Goal: Information Seeking & Learning: Learn about a topic

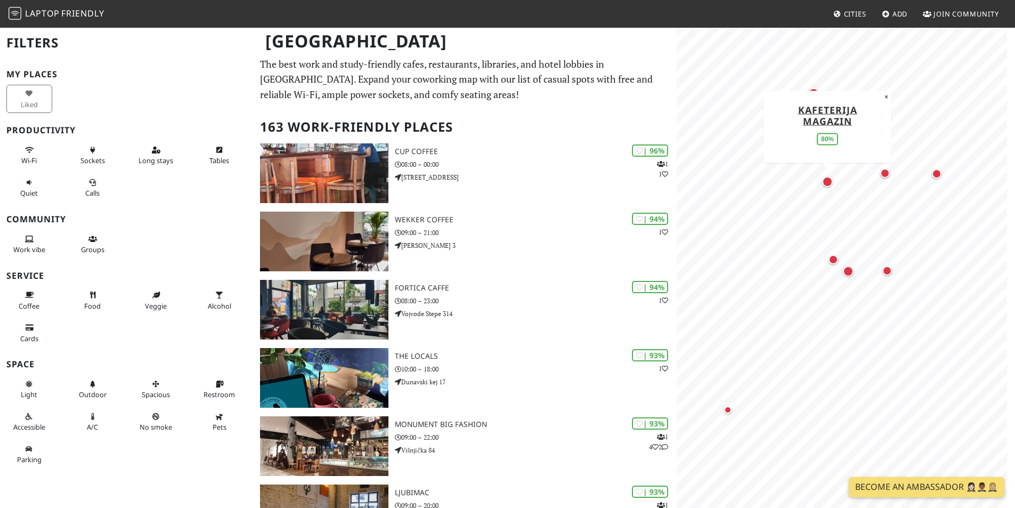
click at [830, 183] on div "Map marker" at bounding box center [827, 181] width 11 height 11
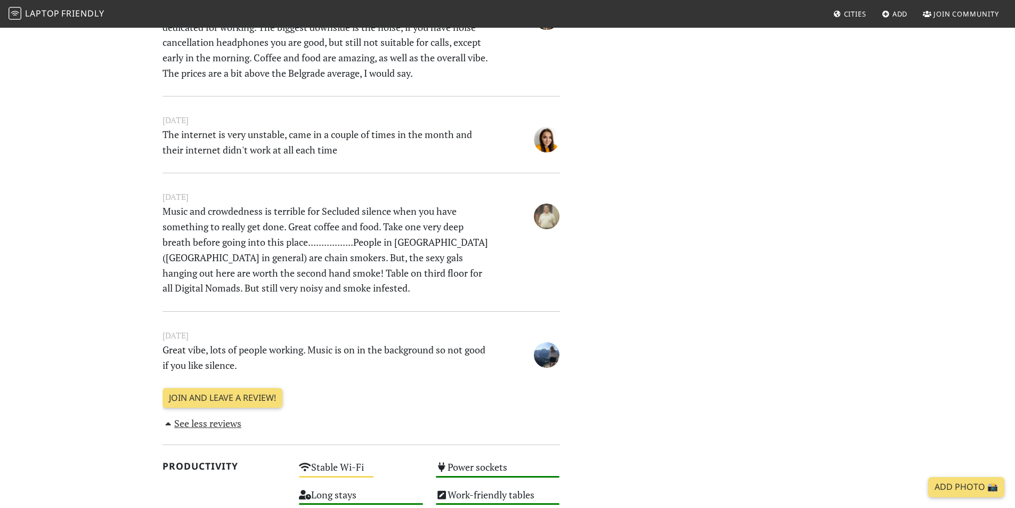
scroll to position [639, 0]
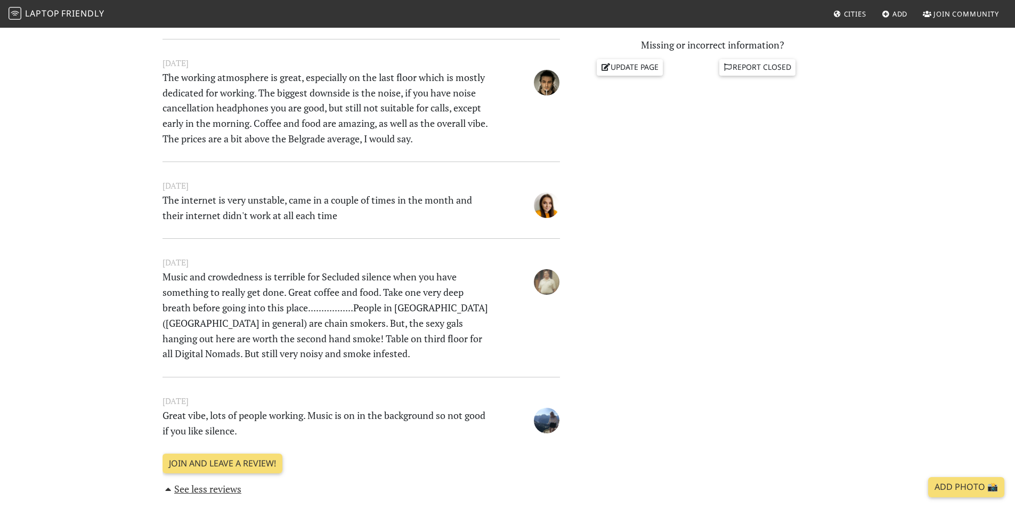
drag, startPoint x: 409, startPoint y: 311, endPoint x: 368, endPoint y: 124, distance: 191.0
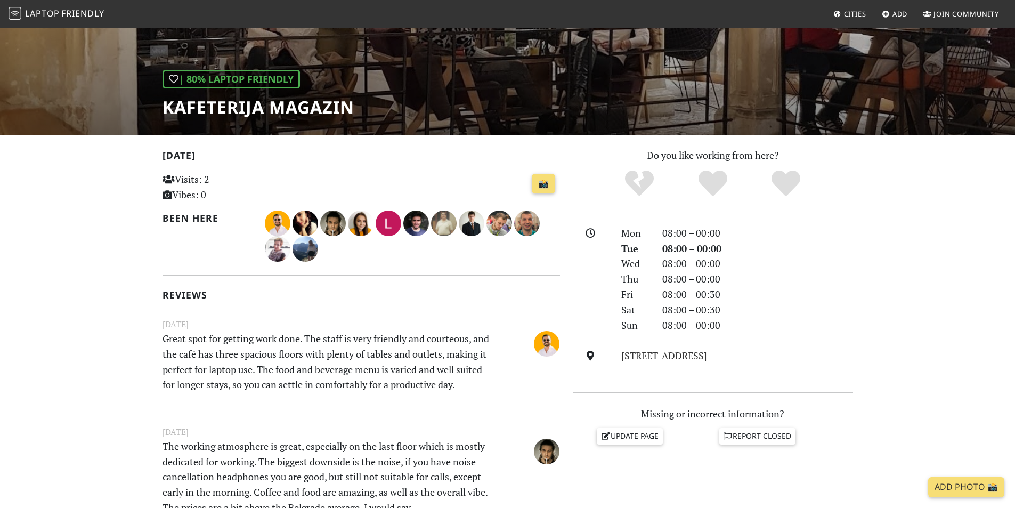
scroll to position [0, 0]
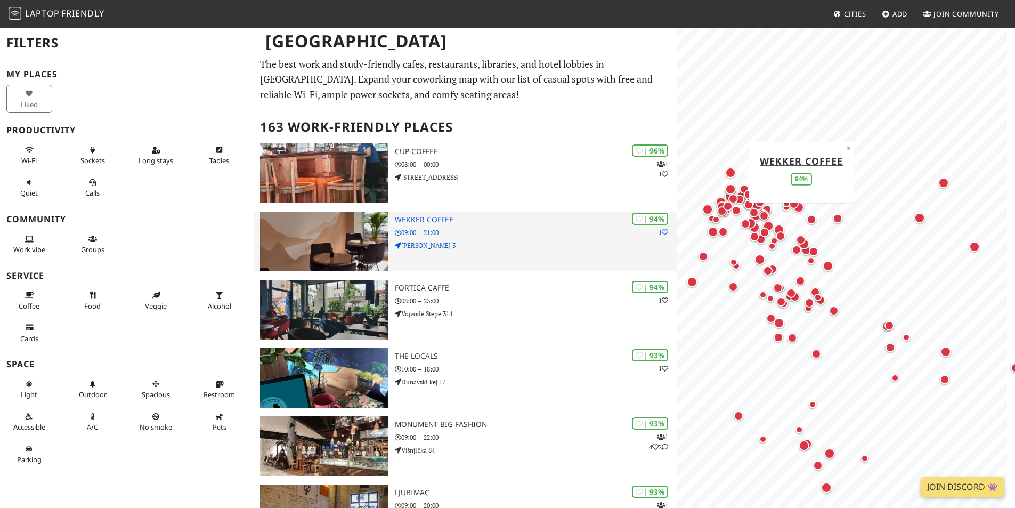
click at [564, 253] on div "| 94% 1 Wekker Coffee 09:00 – 21:00 [PERSON_NAME] 3" at bounding box center [536, 241] width 282 height 60
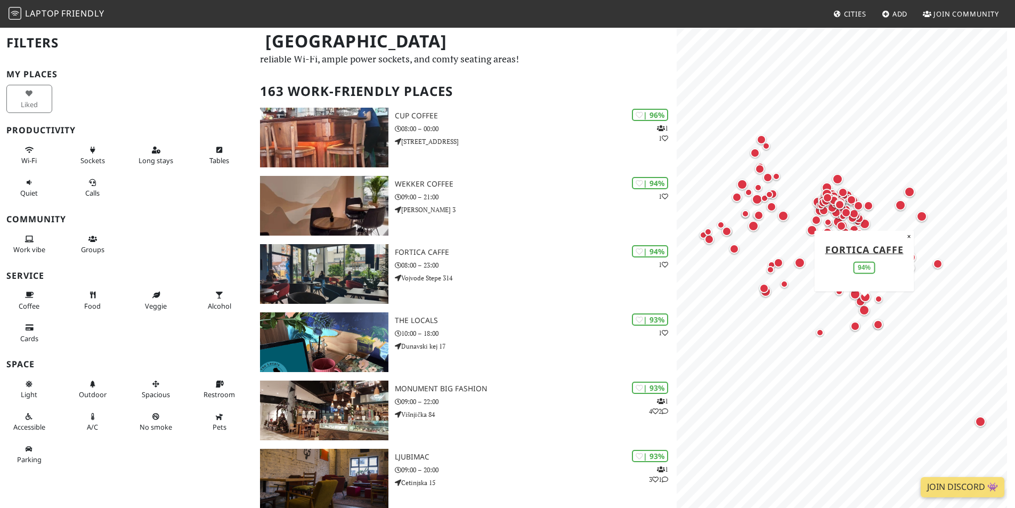
scroll to position [53, 0]
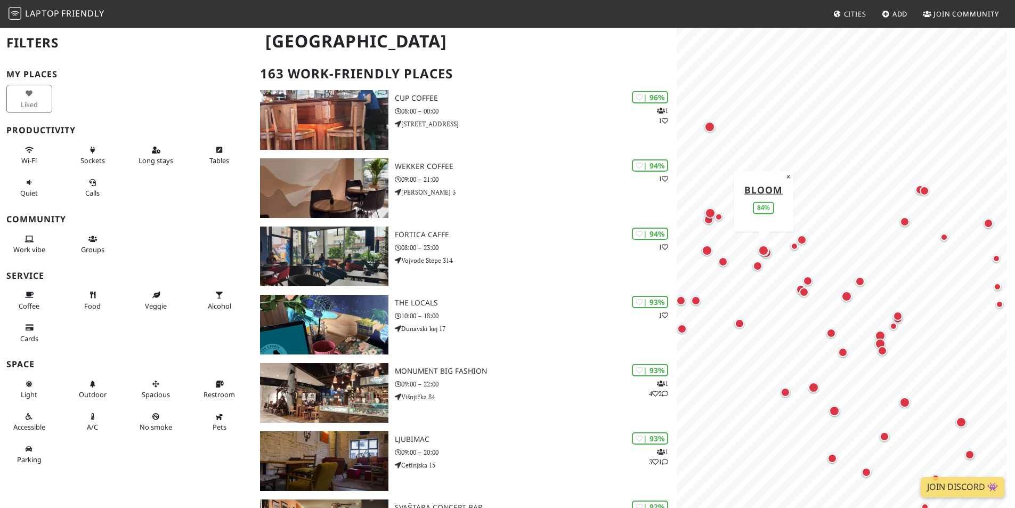
click at [763, 255] on div "Map marker" at bounding box center [763, 250] width 11 height 11
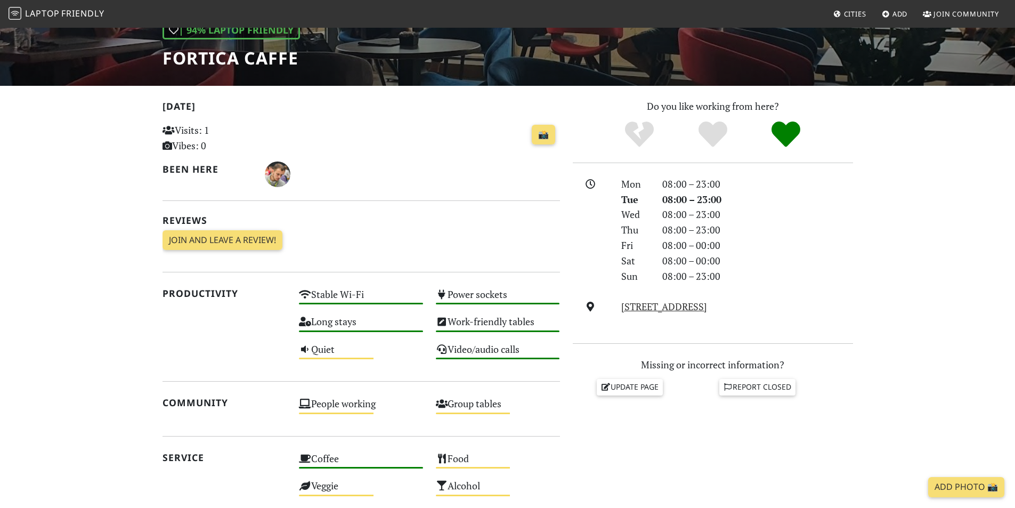
scroll to position [160, 0]
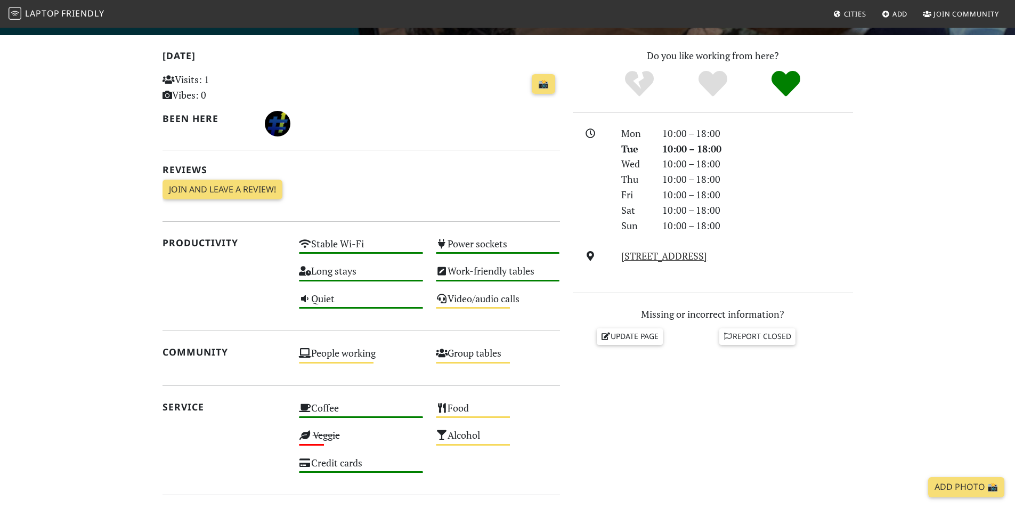
scroll to position [160, 0]
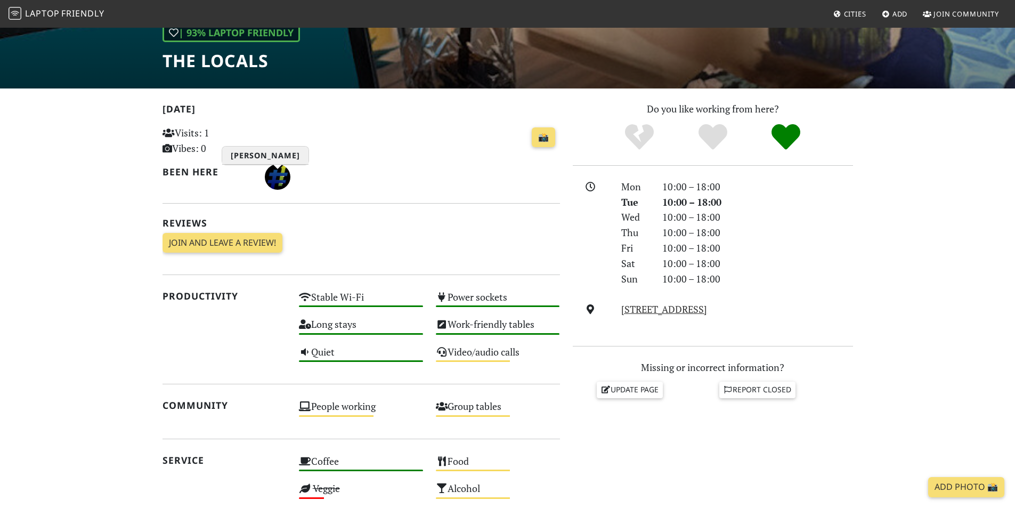
click at [274, 183] on img "Aleksa Miladinovic" at bounding box center [278, 177] width 26 height 26
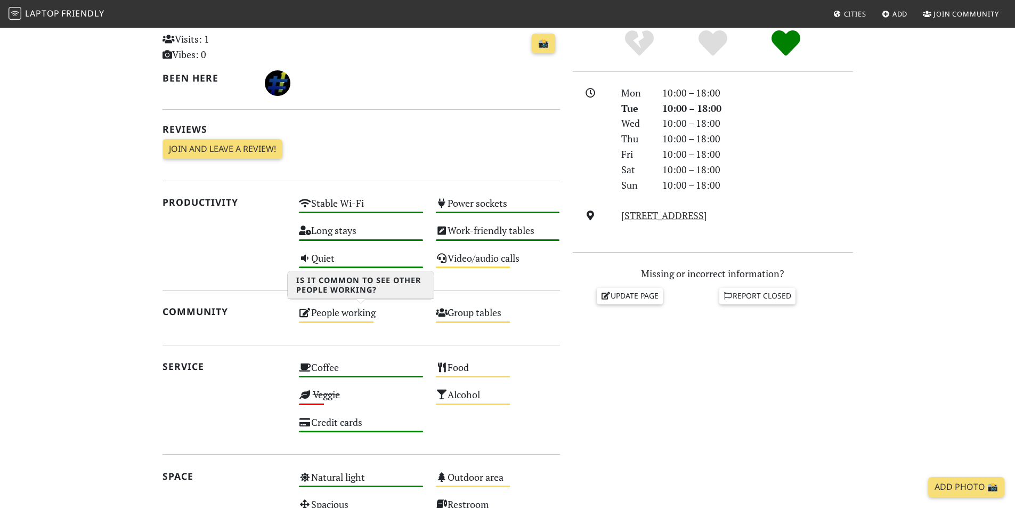
scroll to position [213, 0]
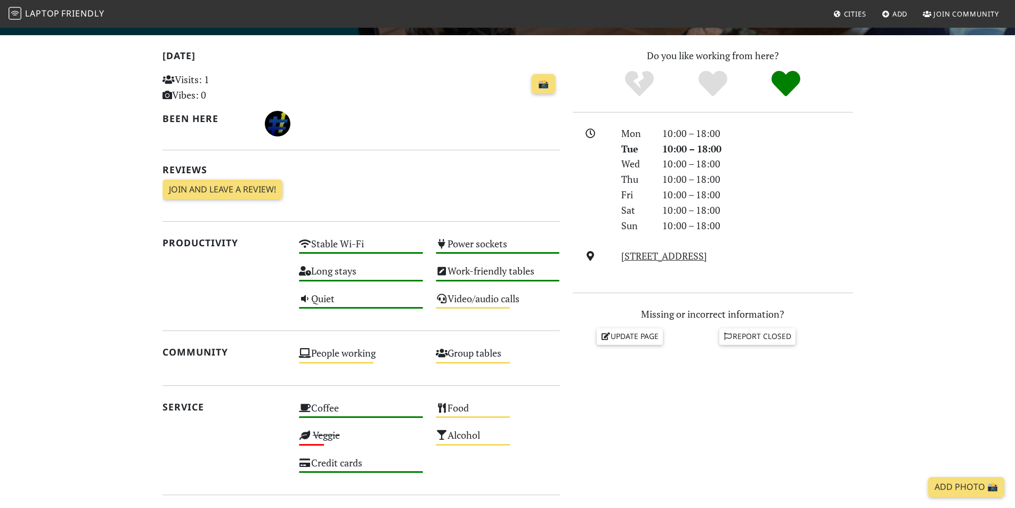
click at [208, 167] on h2 "Reviews" at bounding box center [360, 169] width 397 height 11
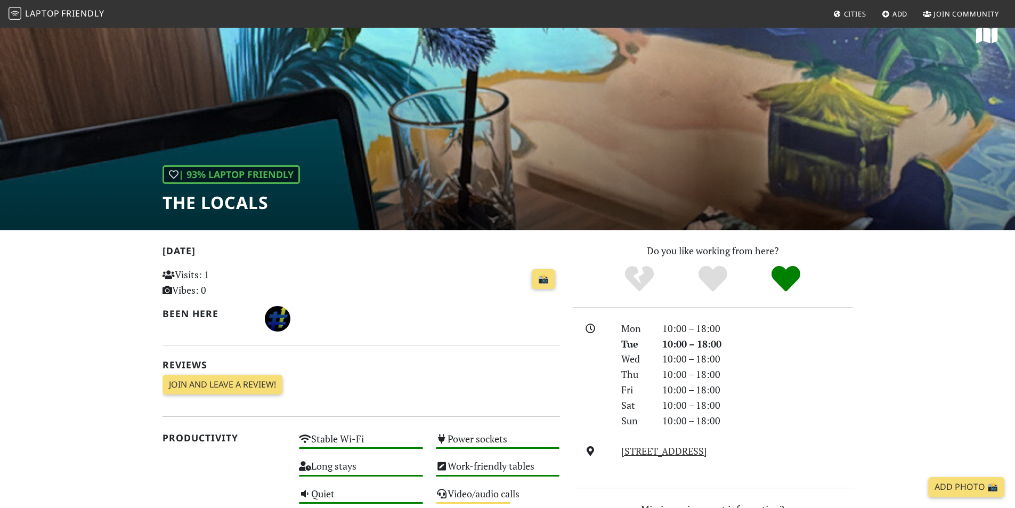
scroll to position [0, 0]
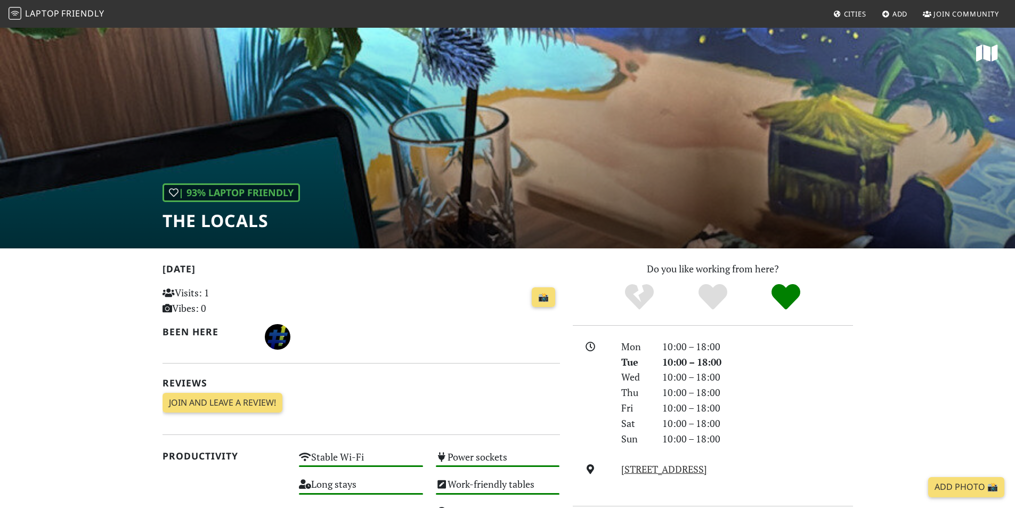
click at [582, 210] on div "| 93% Laptop Friendly The Locals" at bounding box center [507, 138] width 1015 height 222
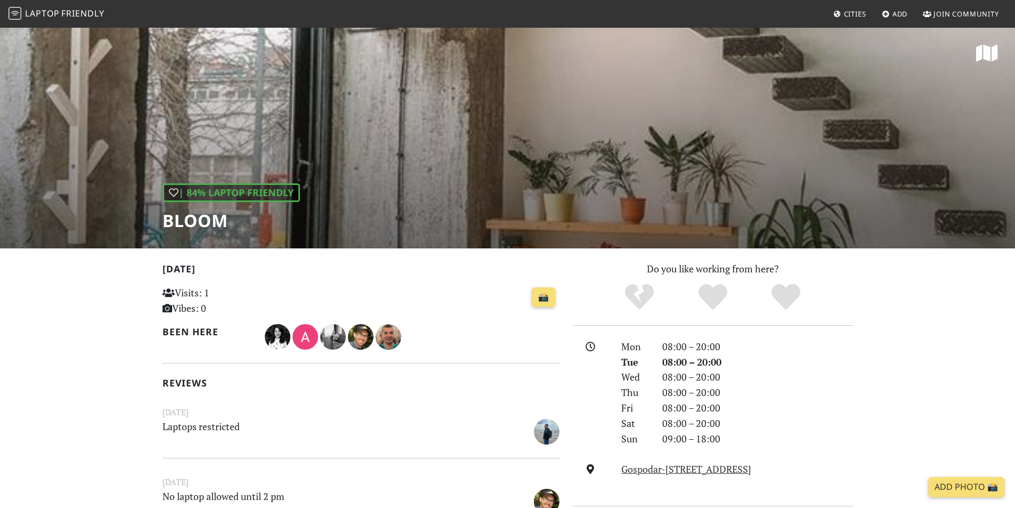
click at [594, 147] on div "| 84% Laptop Friendly Bloom" at bounding box center [507, 138] width 1015 height 222
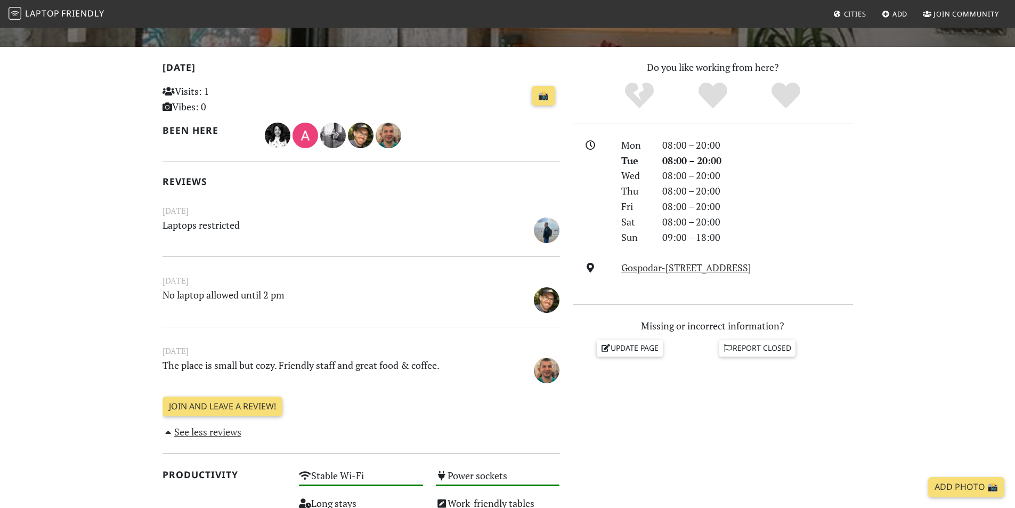
scroll to position [266, 0]
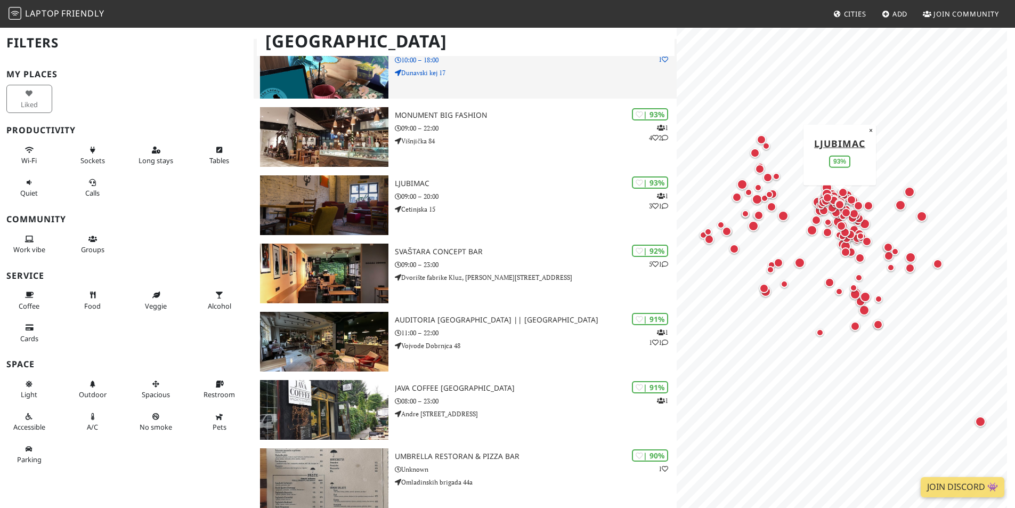
scroll to position [479, 0]
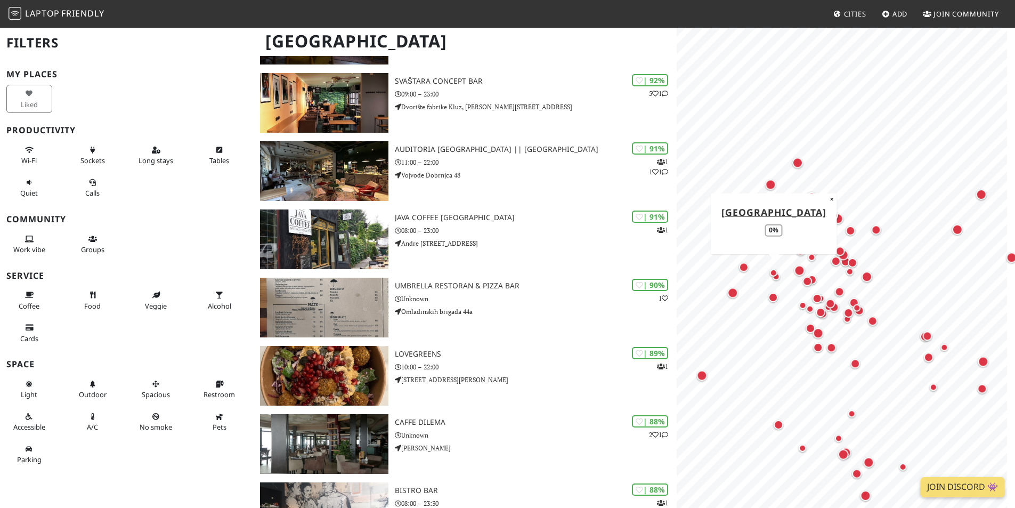
drag, startPoint x: 756, startPoint y: 211, endPoint x: 771, endPoint y: 271, distance: 61.6
click at [771, 271] on div "Map marker" at bounding box center [773, 272] width 7 height 7
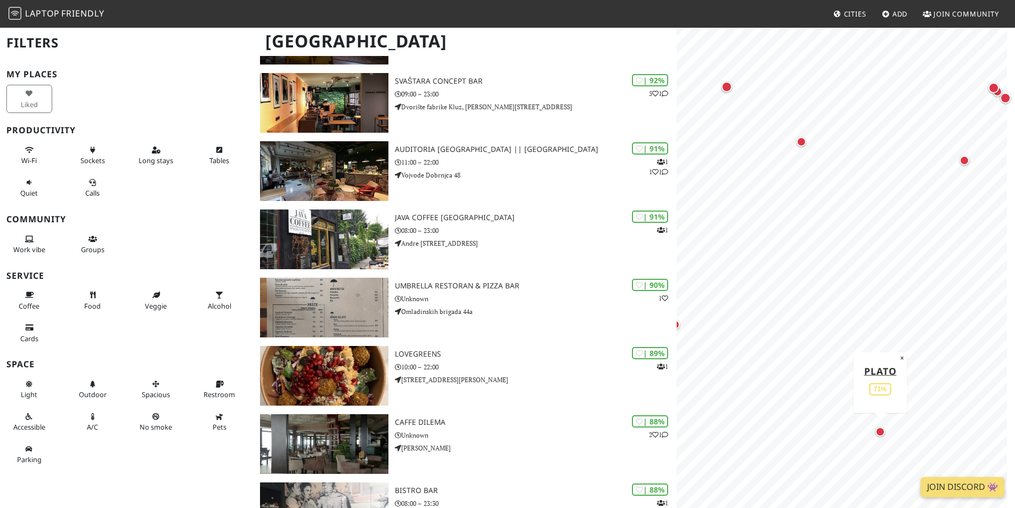
click at [879, 433] on div "Map marker" at bounding box center [880, 432] width 10 height 10
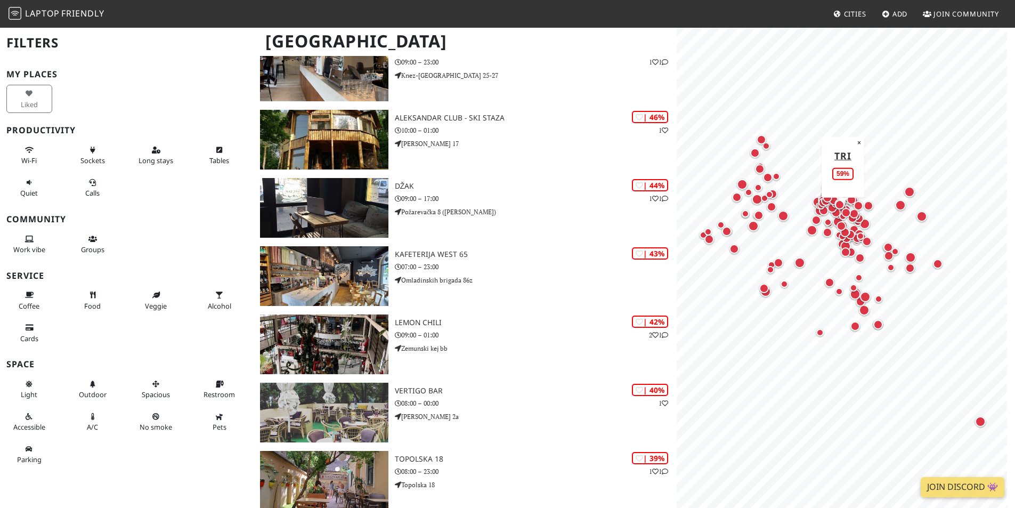
scroll to position [1670, 0]
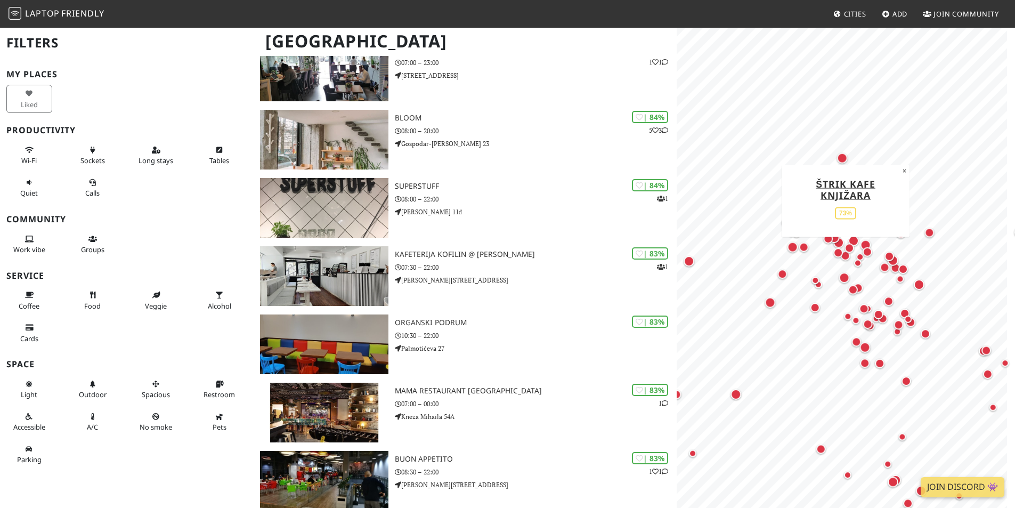
drag, startPoint x: 918, startPoint y: 201, endPoint x: 849, endPoint y: 257, distance: 88.9
click at [849, 257] on div "Map marker" at bounding box center [845, 255] width 14 height 14
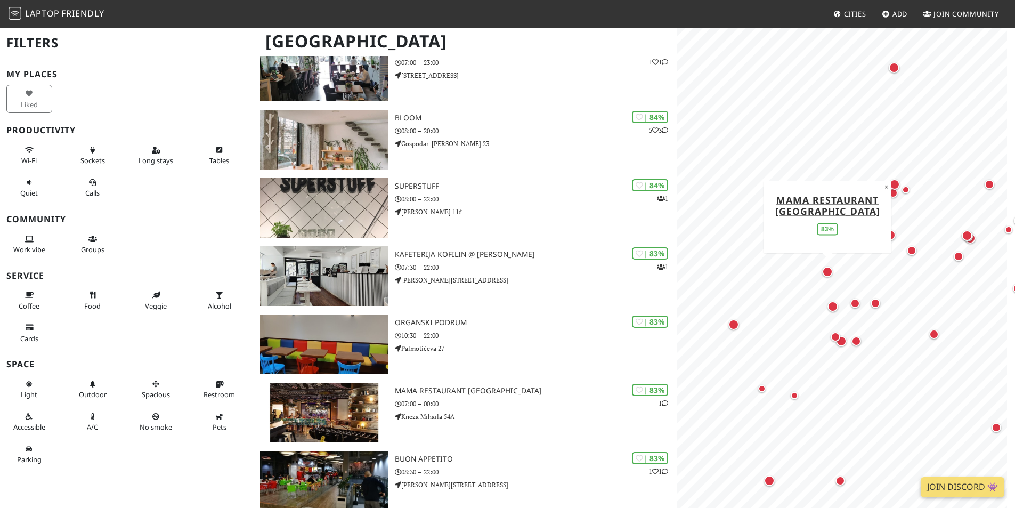
click at [824, 275] on div "Map marker" at bounding box center [827, 271] width 11 height 11
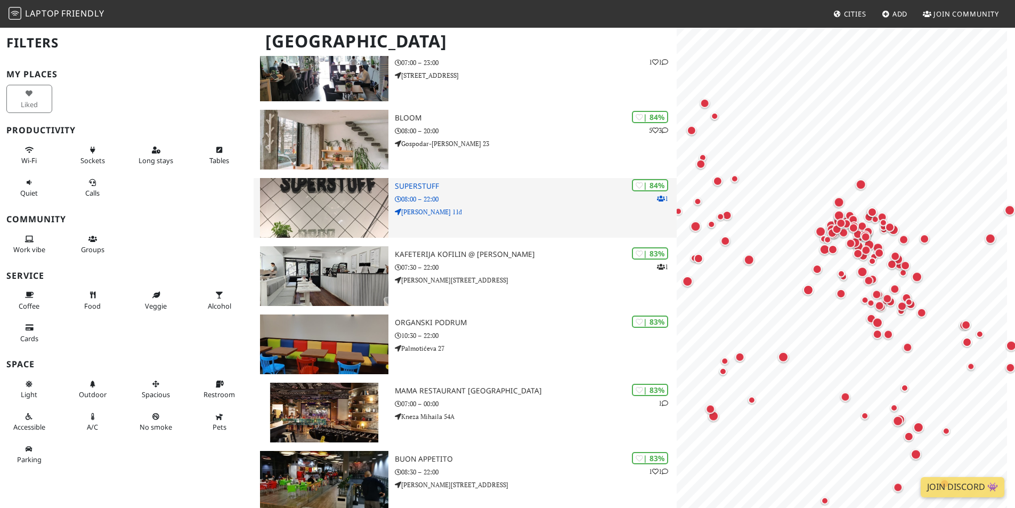
scroll to position [1670, 0]
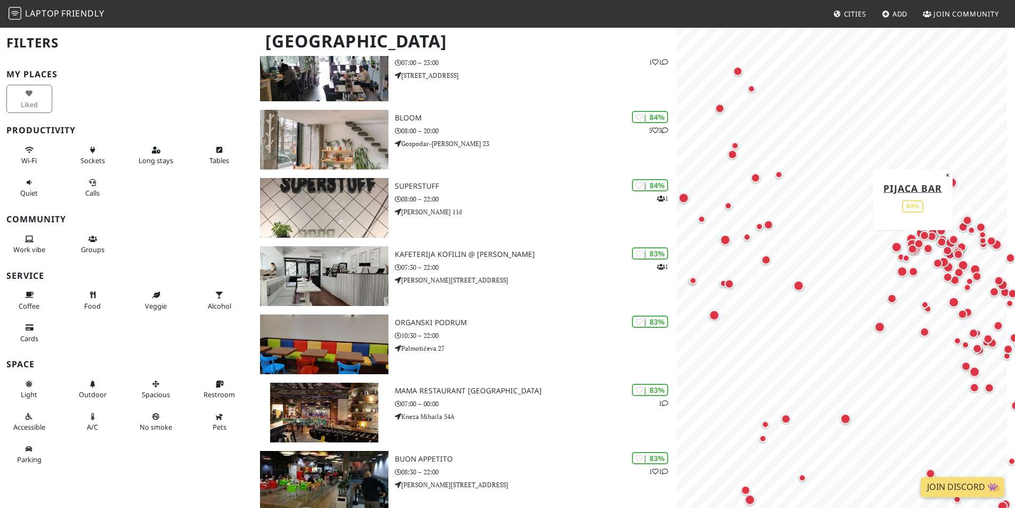
drag, startPoint x: 784, startPoint y: 162, endPoint x: 916, endPoint y: 244, distance: 155.9
click at [916, 244] on div "Map marker" at bounding box center [913, 249] width 14 height 14
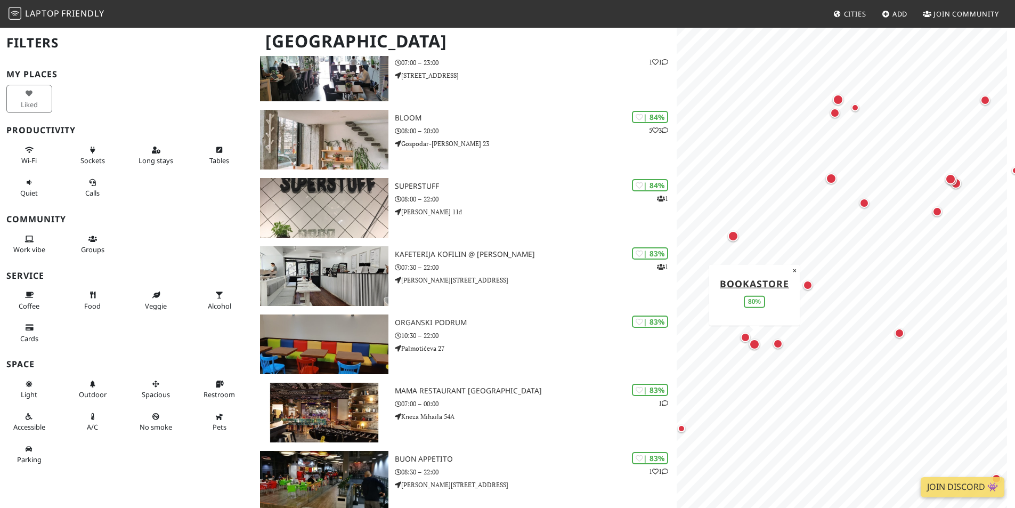
click at [755, 343] on div "Map marker" at bounding box center [754, 344] width 11 height 11
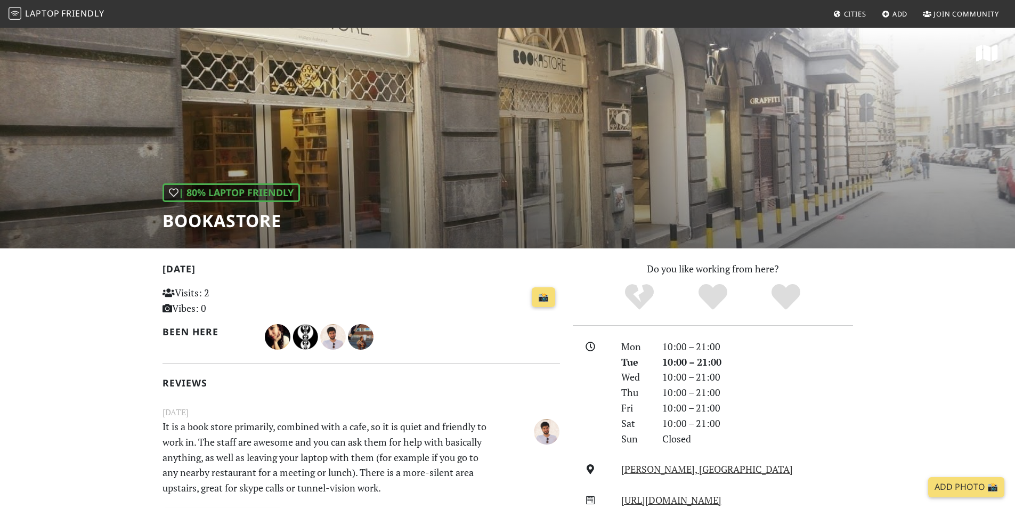
click at [384, 182] on div "| 80% Laptop Friendly Bookastore" at bounding box center [507, 138] width 1015 height 222
click at [241, 219] on h1 "Bookastore" at bounding box center [230, 220] width 137 height 20
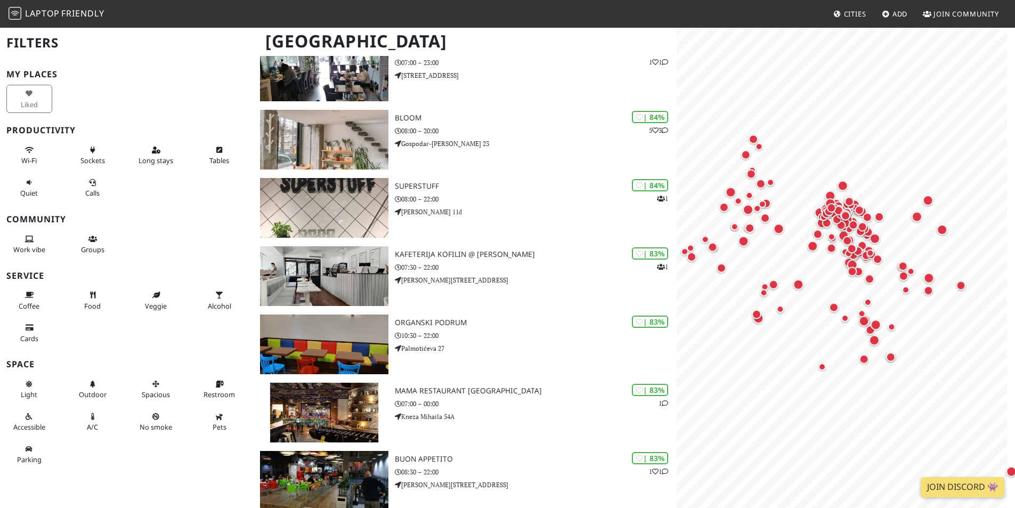
scroll to position [1670, 0]
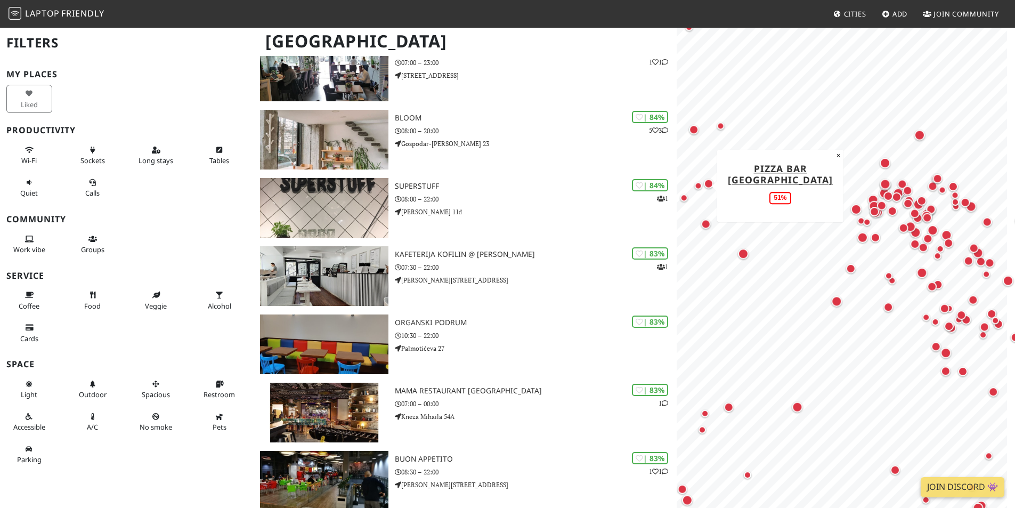
drag, startPoint x: 858, startPoint y: 280, endPoint x: 709, endPoint y: 190, distance: 173.6
click at [705, 190] on div "Map marker" at bounding box center [698, 185] width 13 height 13
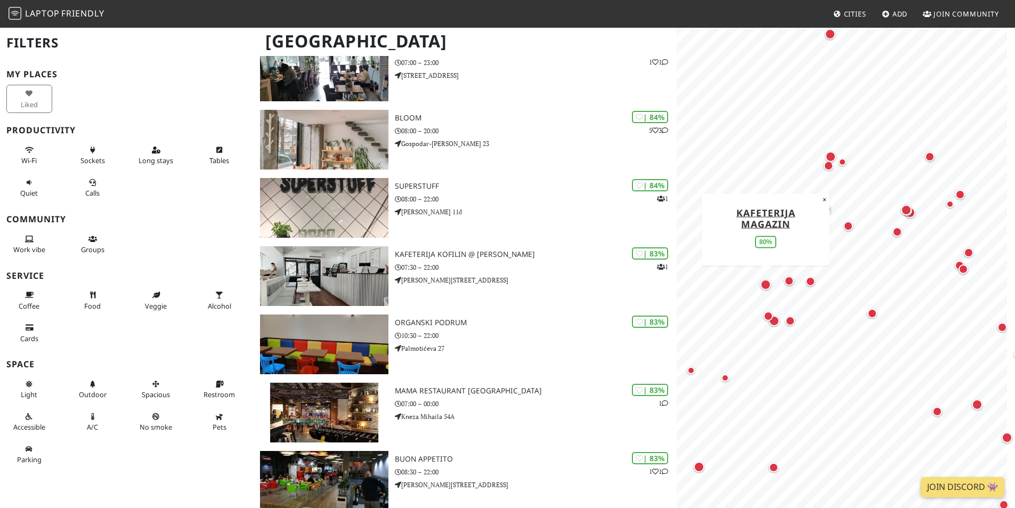
click at [762, 282] on div "Map marker" at bounding box center [765, 284] width 11 height 11
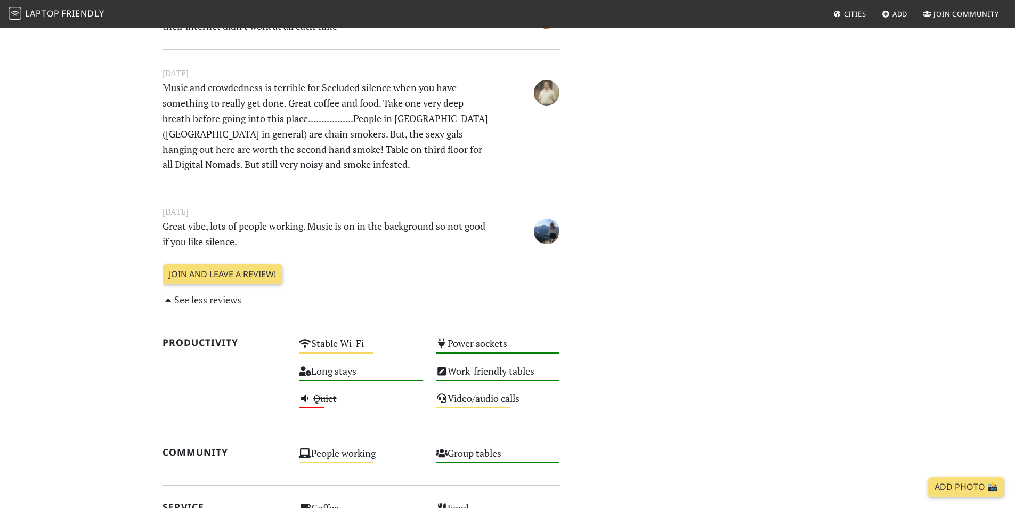
scroll to position [654, 0]
